Goal: Information Seeking & Learning: Learn about a topic

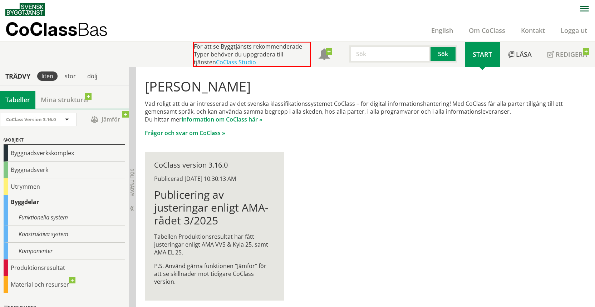
scroll to position [0, 0]
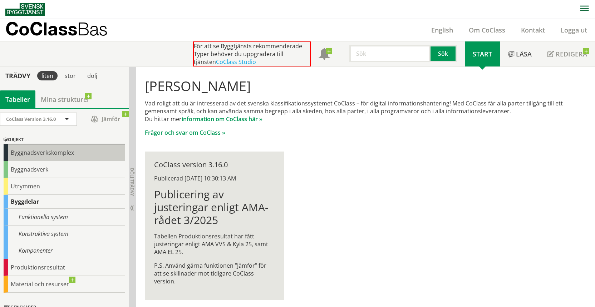
click at [34, 151] on div "Byggnadsverkskomplex" at bounding box center [65, 153] width 122 height 17
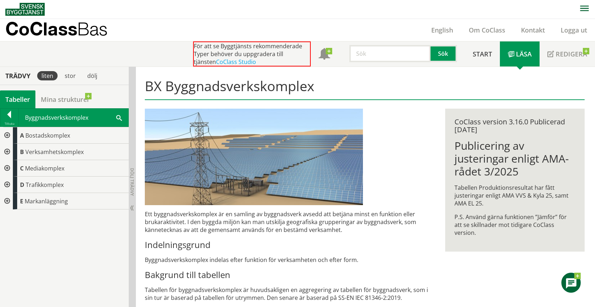
click at [9, 152] on div at bounding box center [6, 152] width 13 height 16
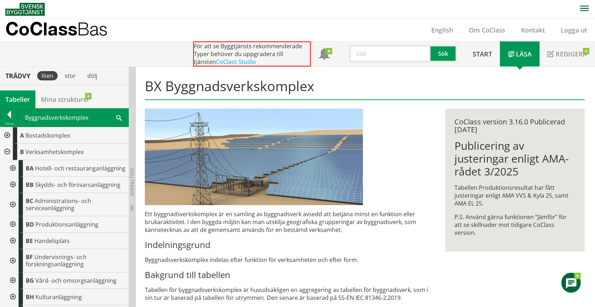
click at [6, 152] on div at bounding box center [6, 152] width 13 height 16
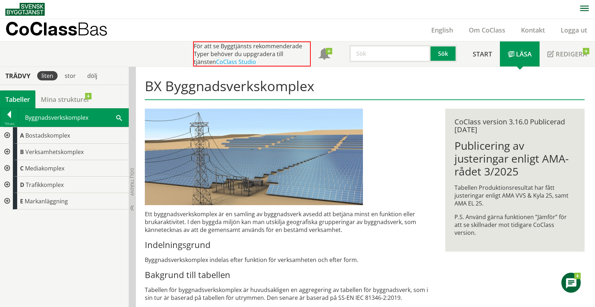
click at [6, 134] on div at bounding box center [6, 135] width 13 height 16
click at [8, 138] on div at bounding box center [6, 135] width 13 height 16
click at [6, 150] on div at bounding box center [6, 152] width 13 height 16
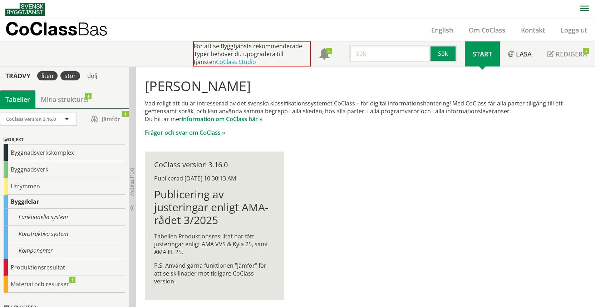
click at [68, 74] on div "stor" at bounding box center [70, 75] width 20 height 9
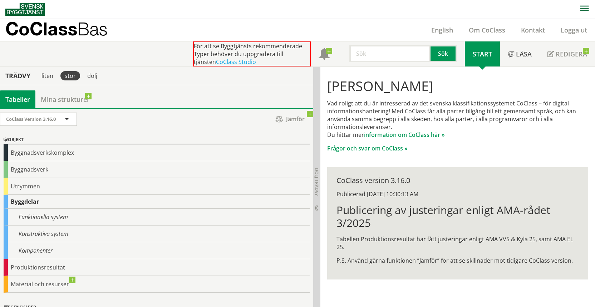
click at [68, 74] on div "stor" at bounding box center [70, 75] width 20 height 9
click at [48, 74] on div "liten" at bounding box center [47, 75] width 20 height 9
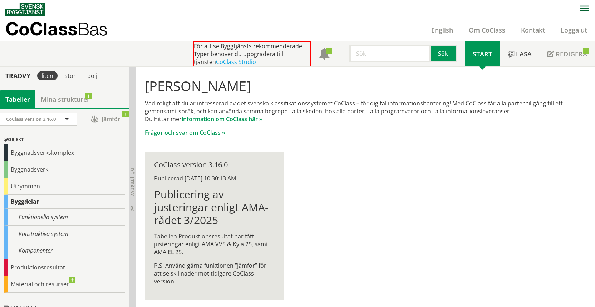
click at [20, 74] on div "Trädvy" at bounding box center [17, 76] width 33 height 8
click at [19, 75] on div "Trädvy" at bounding box center [17, 76] width 33 height 8
click at [20, 101] on div "Tabeller" at bounding box center [17, 100] width 35 height 18
click at [67, 120] on span at bounding box center [67, 120] width 6 height 6
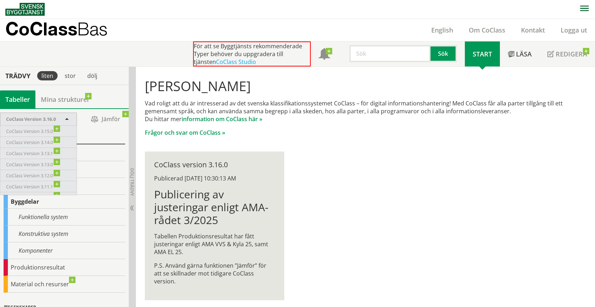
click at [67, 120] on span at bounding box center [67, 120] width 6 height 6
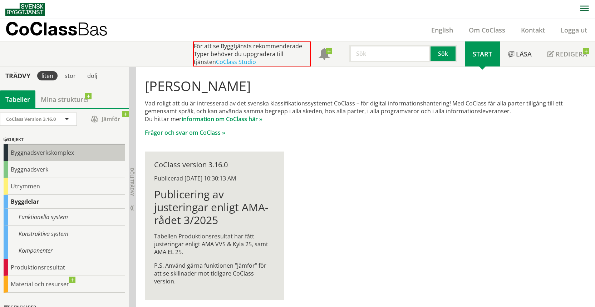
click at [21, 148] on div "Byggnadsverkskomplex" at bounding box center [65, 153] width 122 height 17
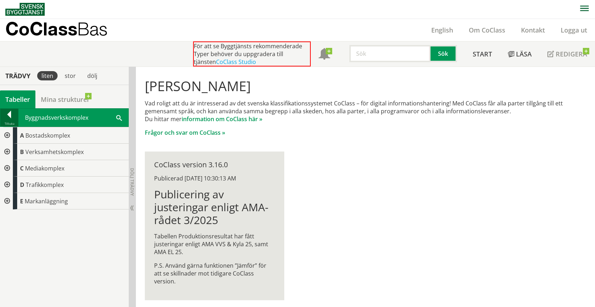
click at [9, 116] on div at bounding box center [9, 116] width 18 height 10
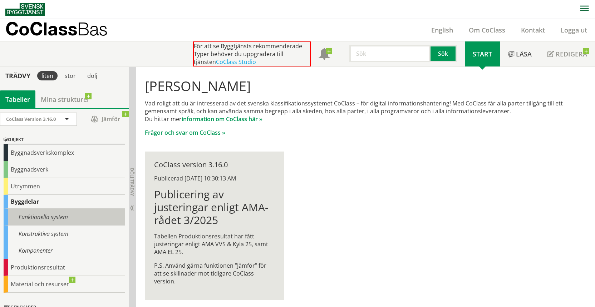
click at [32, 218] on div "Funktionella system" at bounding box center [65, 217] width 122 height 17
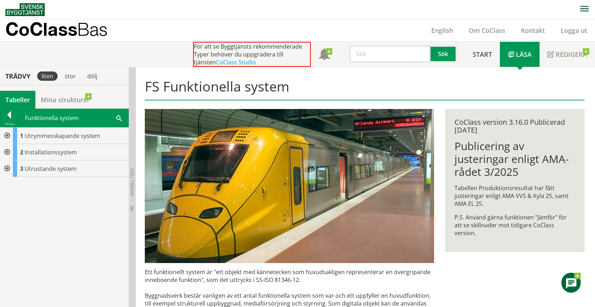
click at [6, 150] on div at bounding box center [6, 152] width 13 height 16
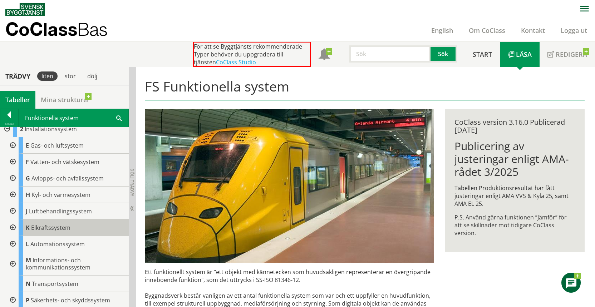
scroll to position [36, 0]
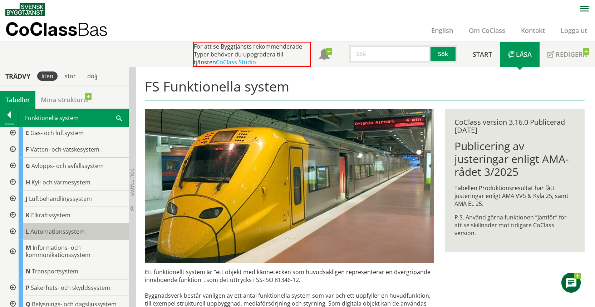
click at [37, 231] on span "Automationssystem" at bounding box center [57, 232] width 54 height 8
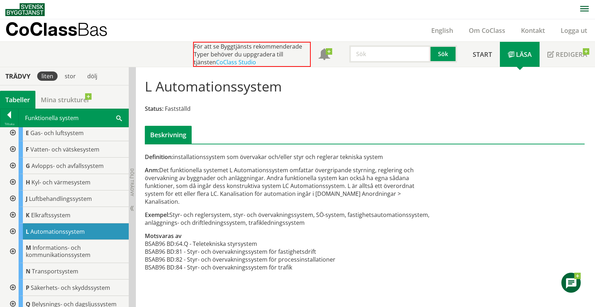
click at [12, 231] on div at bounding box center [12, 232] width 13 height 16
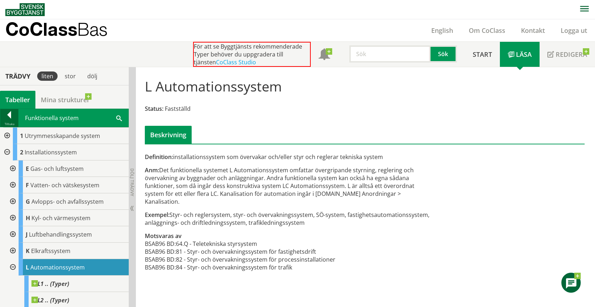
click at [10, 113] on div at bounding box center [9, 116] width 18 height 10
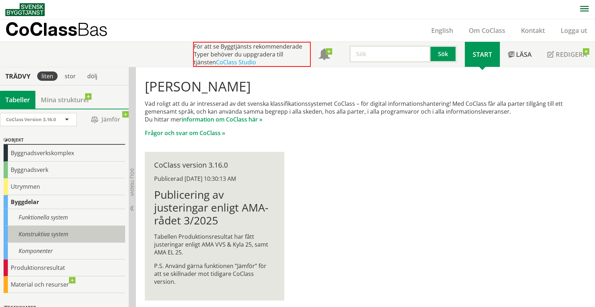
click at [51, 234] on div "Konstruktiva system" at bounding box center [65, 234] width 122 height 17
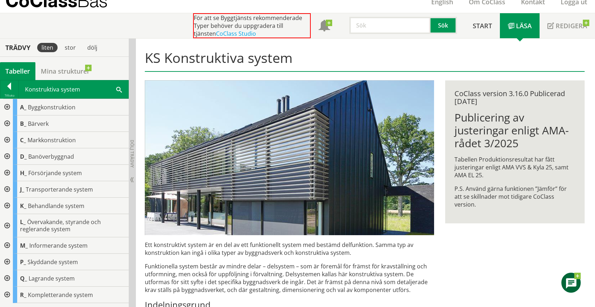
scroll to position [28, 0]
click at [9, 226] on div at bounding box center [6, 226] width 13 height 23
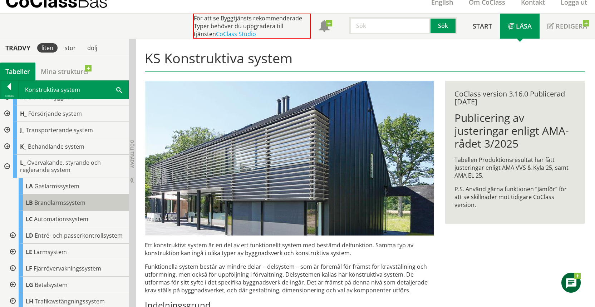
scroll to position [72, 0]
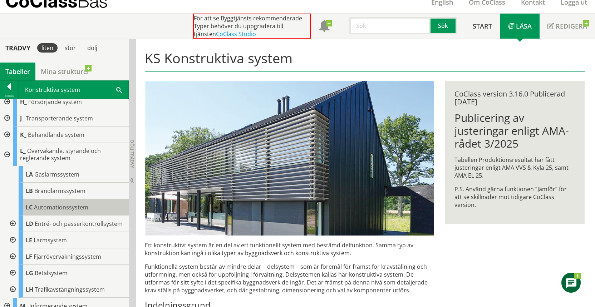
click at [59, 210] on span "Automationssystem" at bounding box center [61, 208] width 54 height 8
click at [63, 208] on span "Automationssystem" at bounding box center [61, 208] width 54 height 8
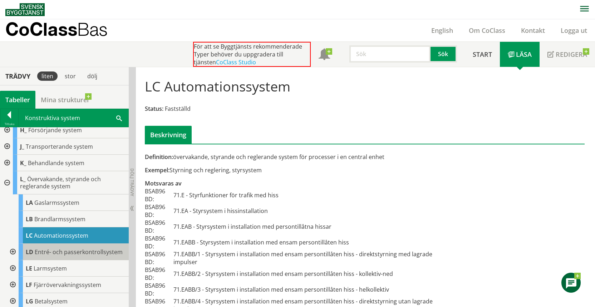
scroll to position [143, 0]
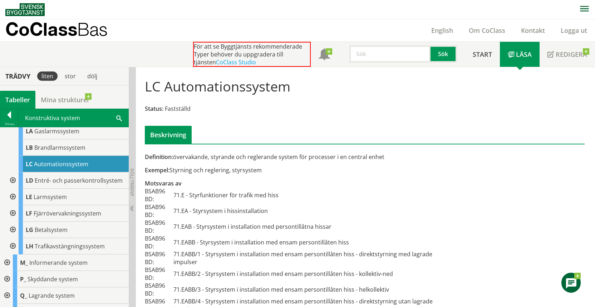
click at [13, 220] on div at bounding box center [12, 213] width 13 height 16
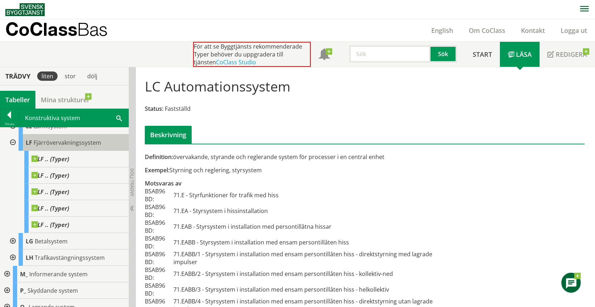
scroll to position [215, 0]
click at [69, 146] on span "Fjärrövervakningssystem" at bounding box center [68, 142] width 68 height 8
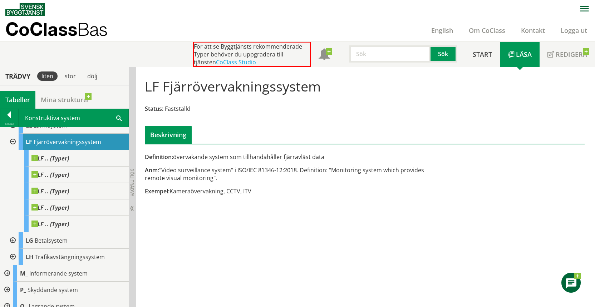
scroll to position [0, 0]
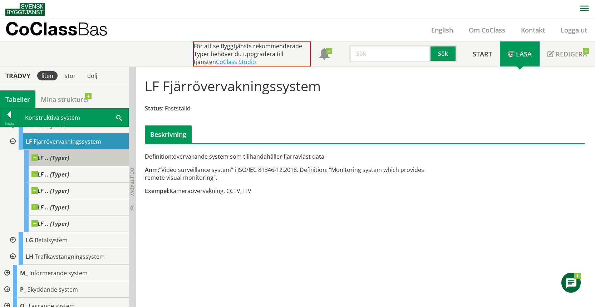
click at [62, 160] on div "LF .. (Typer)" at bounding box center [76, 158] width 104 height 16
click at [69, 155] on span at bounding box center [69, 155] width 0 height 0
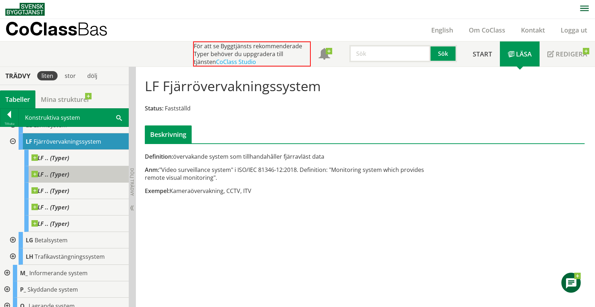
click at [59, 177] on div "LF .. (Typer)" at bounding box center [76, 174] width 104 height 16
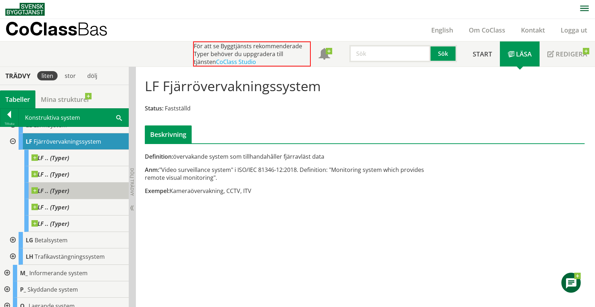
click at [58, 195] on span "LF .. (Typer)" at bounding box center [50, 190] width 38 height 7
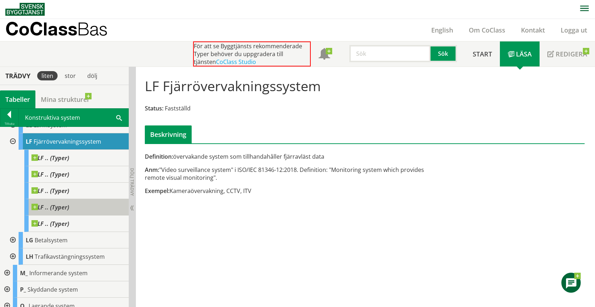
click at [60, 211] on span "LF .. (Typer)" at bounding box center [50, 207] width 38 height 7
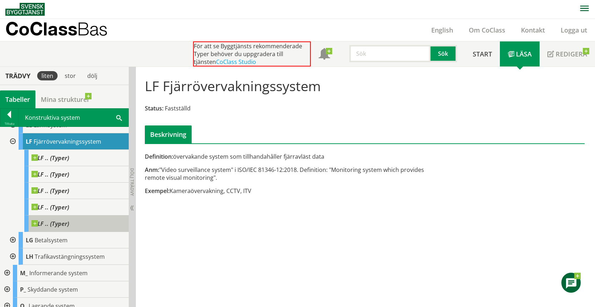
click at [59, 228] on span "LF .. (Typer)" at bounding box center [50, 223] width 38 height 7
click at [71, 146] on span "Fjärrövervakningssystem" at bounding box center [68, 142] width 68 height 8
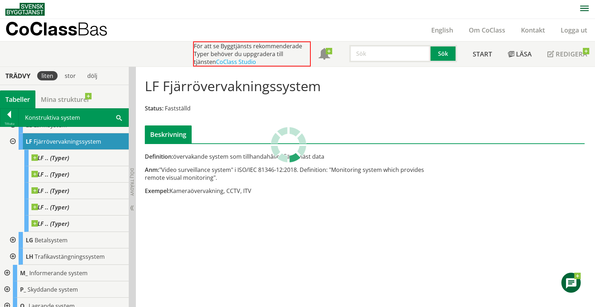
click at [10, 147] on div at bounding box center [12, 141] width 13 height 16
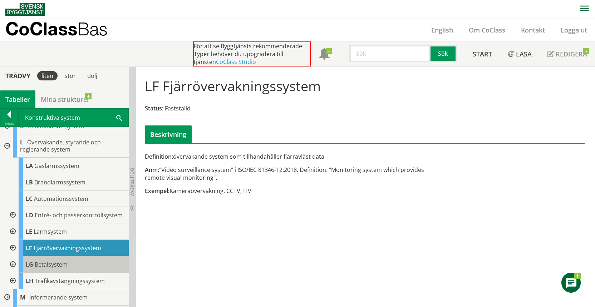
scroll to position [91, 0]
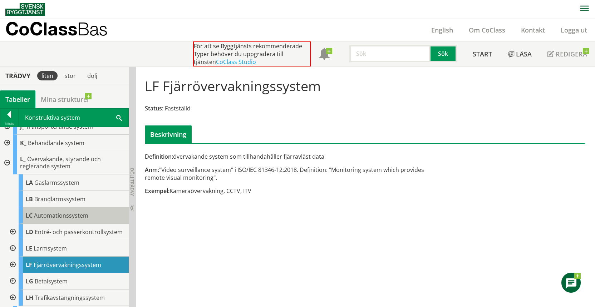
click at [33, 213] on body "AMA AMA Beskrivningsverktyg AMA Funktion BSAB Bygginfo Byggjura Byggkatalogen B…" at bounding box center [297, 153] width 595 height 307
click at [62, 216] on span "Automationssystem" at bounding box center [61, 216] width 54 height 8
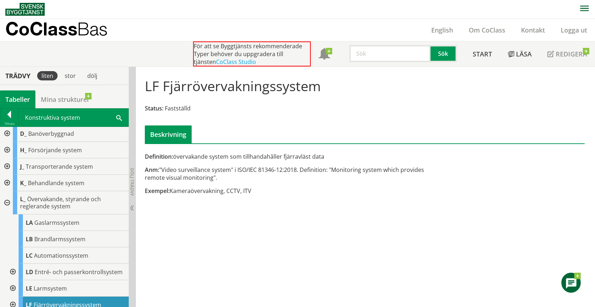
scroll to position [0, 0]
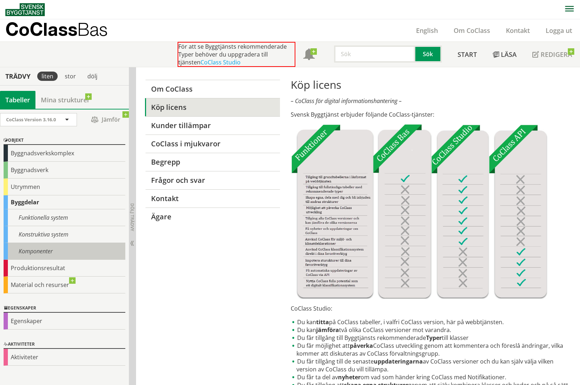
click at [35, 252] on div "Komponenter" at bounding box center [65, 251] width 122 height 17
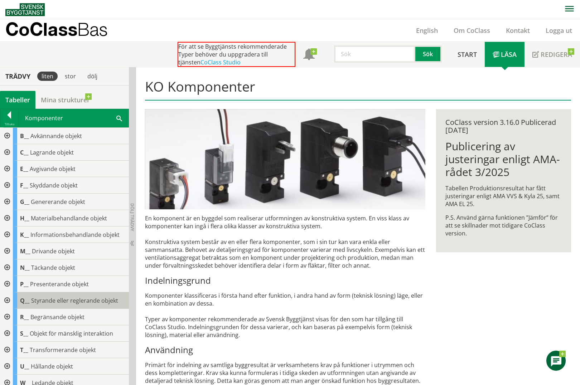
click at [45, 300] on span "Styrande eller reglerande objekt" at bounding box center [74, 301] width 87 height 8
